Goal: Task Accomplishment & Management: Manage account settings

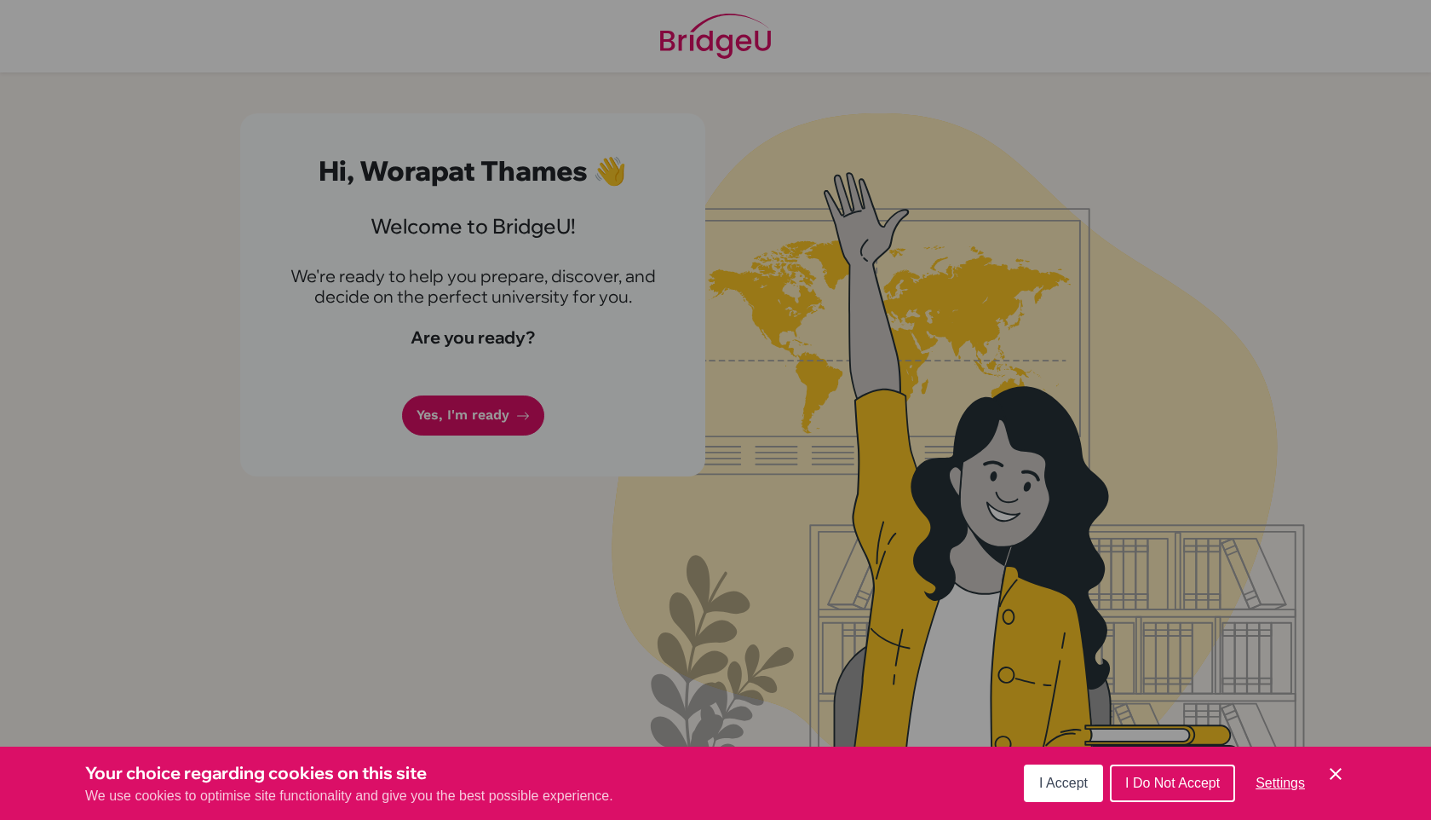
click at [1050, 799] on button "I Accept" at bounding box center [1063, 782] width 79 height 37
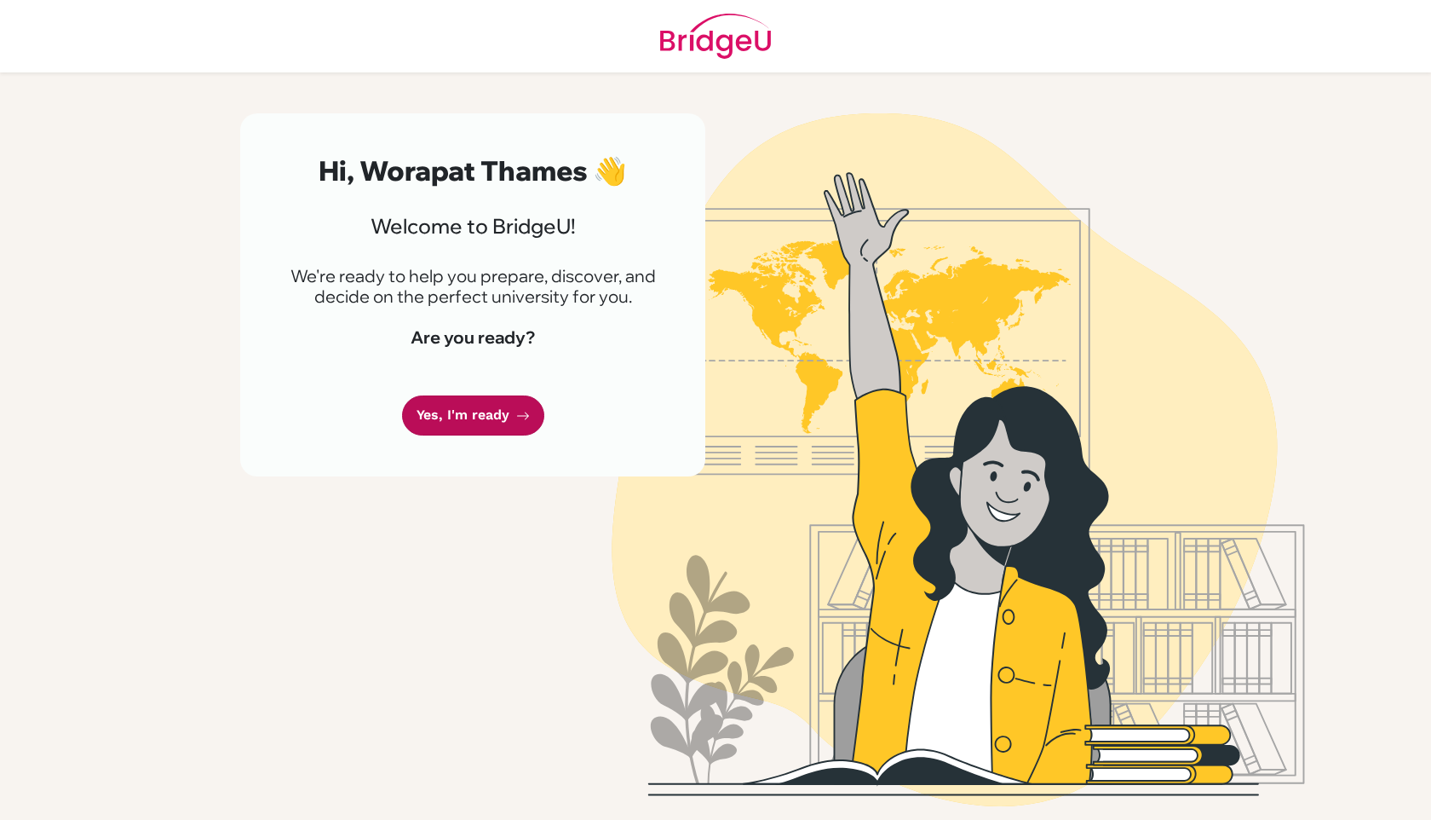
click at [432, 422] on link "Yes, I'm ready" at bounding box center [473, 415] width 142 height 40
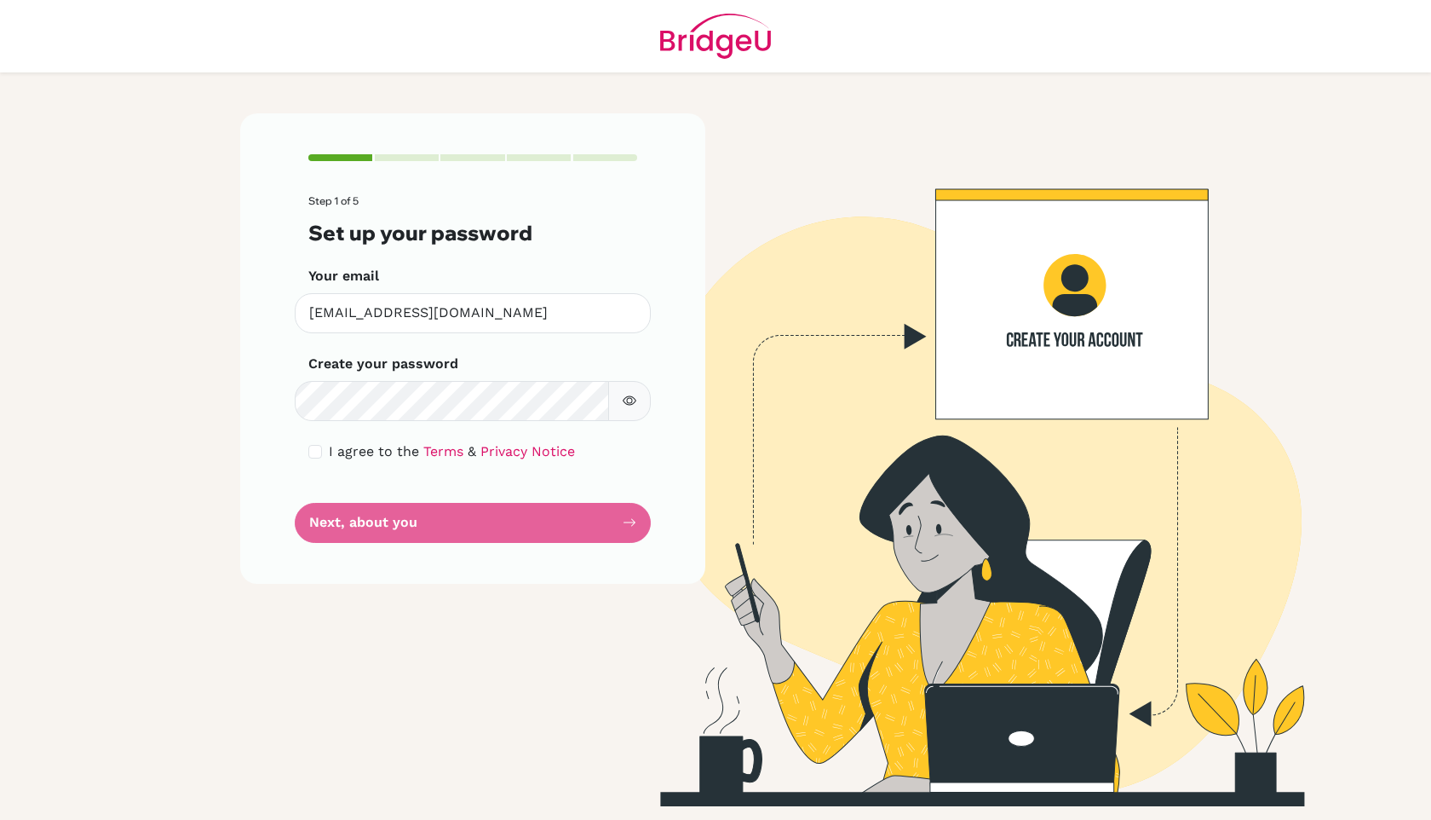
click at [630, 405] on icon "button" at bounding box center [630, 400] width 14 height 9
click at [312, 454] on input "checkbox" at bounding box center [315, 452] width 14 height 14
checkbox input "true"
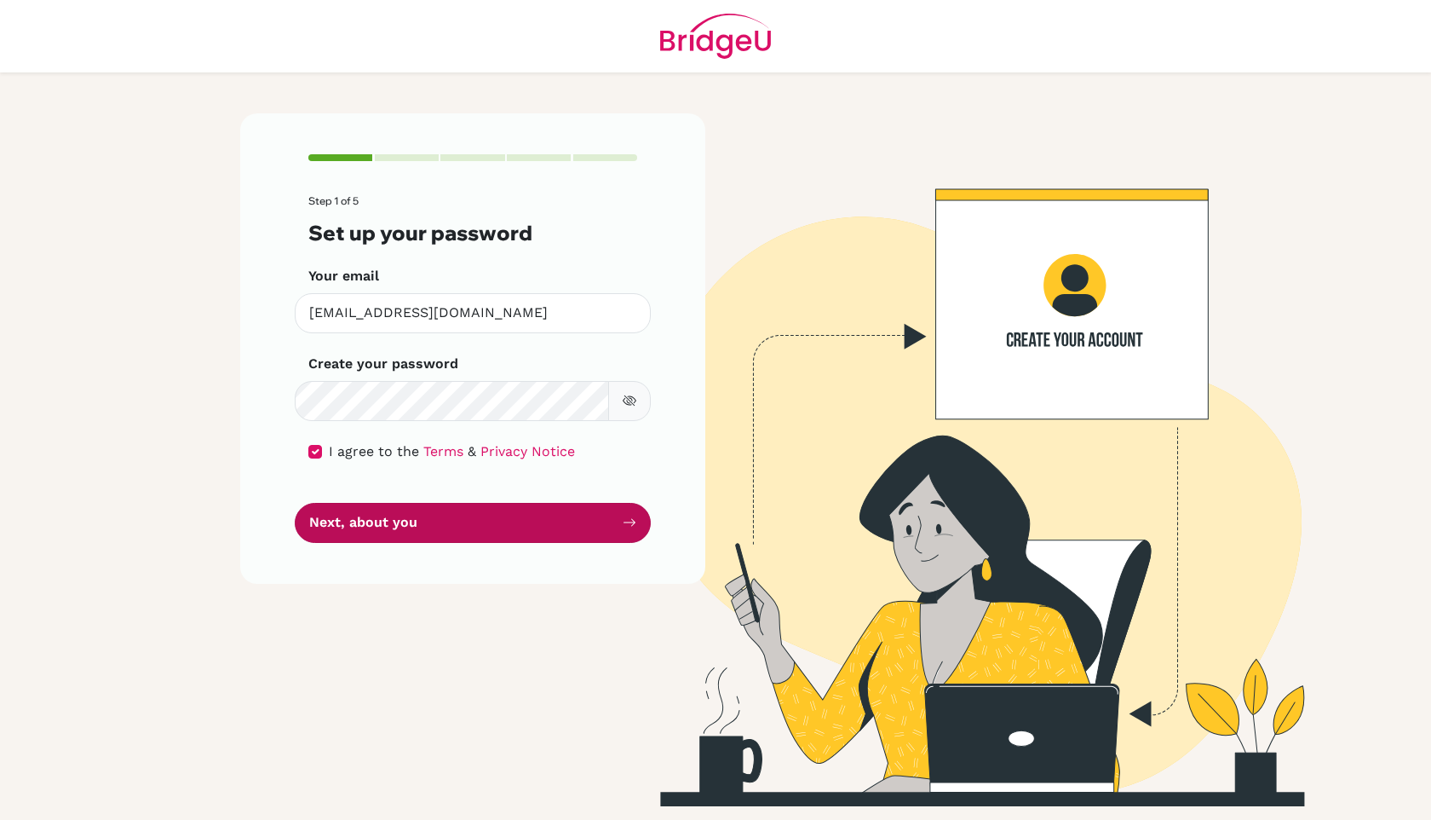
click at [603, 535] on button "Next, about you" at bounding box center [473, 523] width 356 height 40
